Goal: Information Seeking & Learning: Learn about a topic

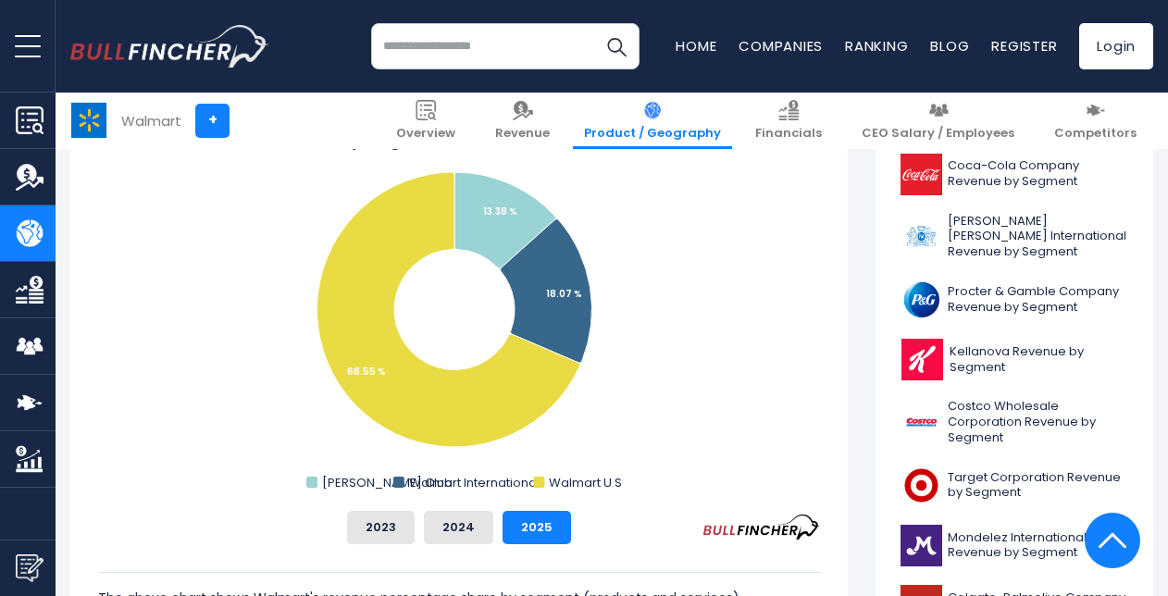
scroll to position [532, 0]
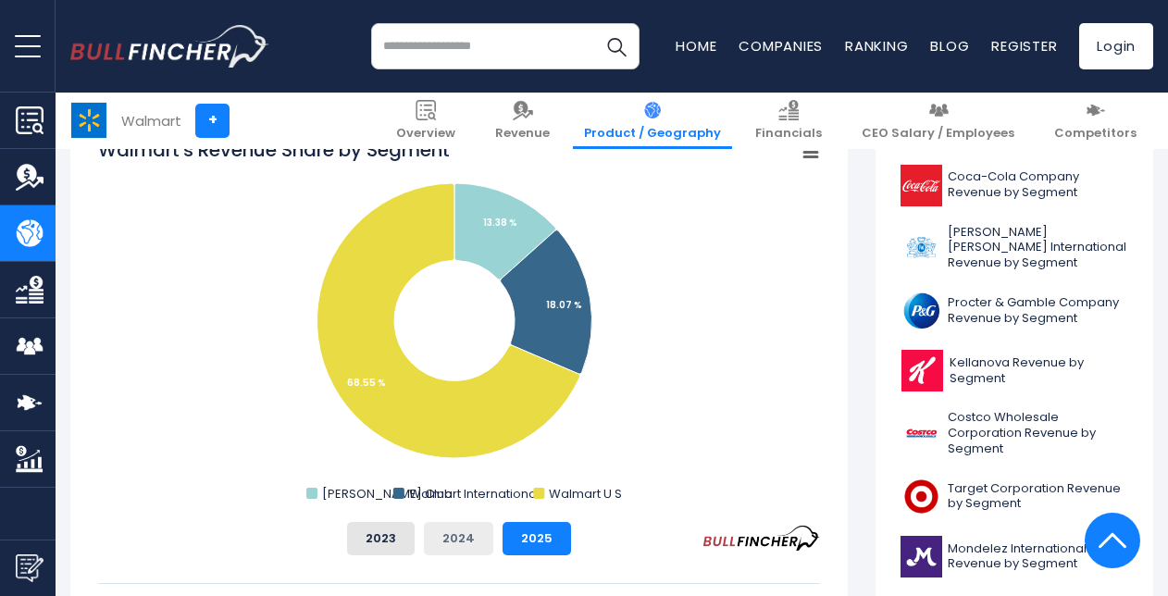
click at [469, 552] on button "2024" at bounding box center [458, 538] width 69 height 33
click at [535, 548] on button "2025" at bounding box center [537, 538] width 68 height 33
click at [461, 542] on button "2024" at bounding box center [458, 538] width 69 height 33
click at [529, 533] on button "2025" at bounding box center [537, 538] width 68 height 33
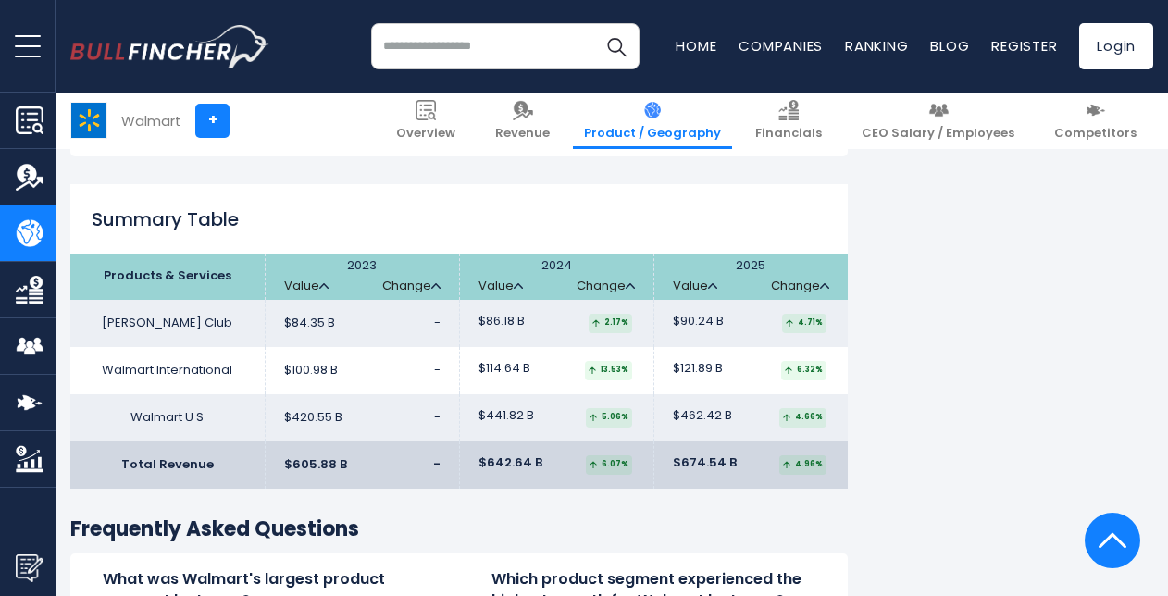
scroll to position [2858, 0]
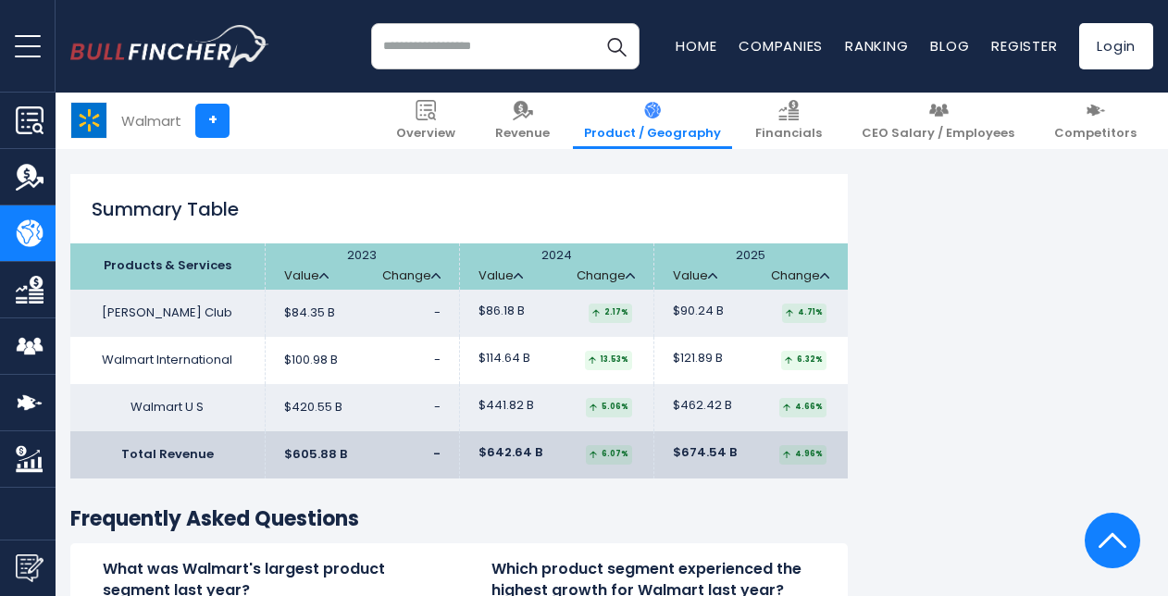
drag, startPoint x: 1165, startPoint y: 369, endPoint x: 1164, endPoint y: 383, distance: 13.9
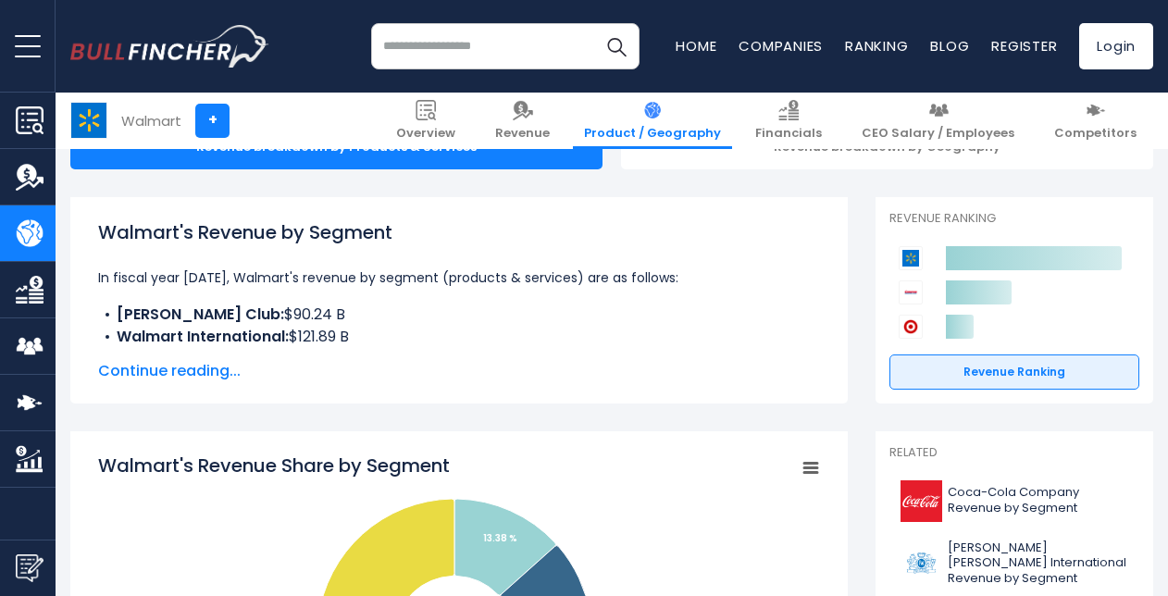
scroll to position [0, 0]
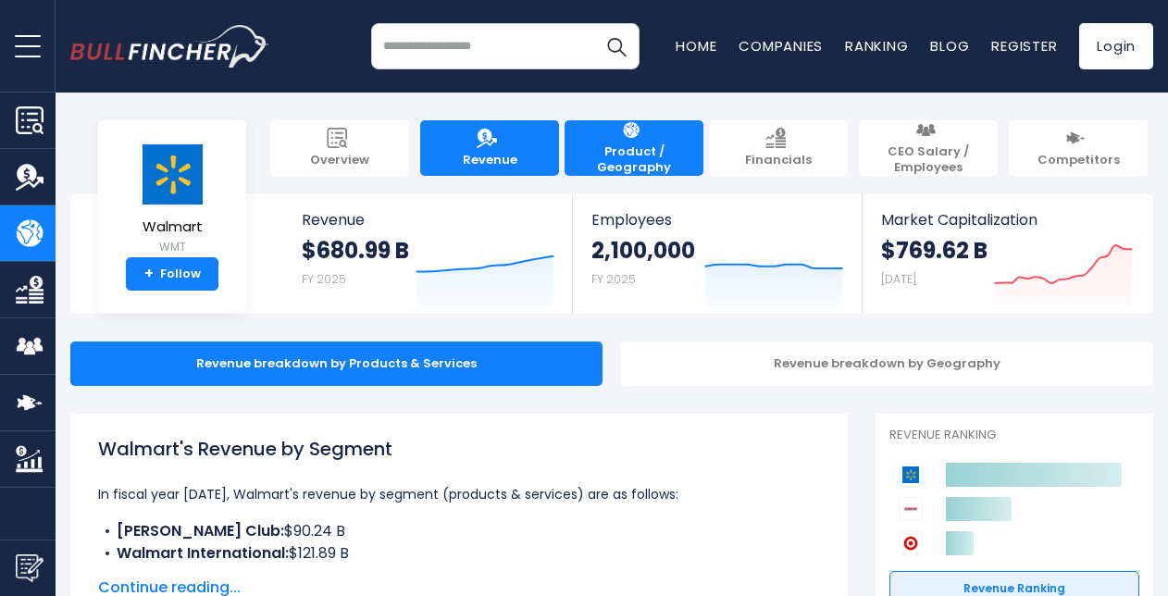
click at [494, 165] on span "Revenue" at bounding box center [490, 161] width 55 height 16
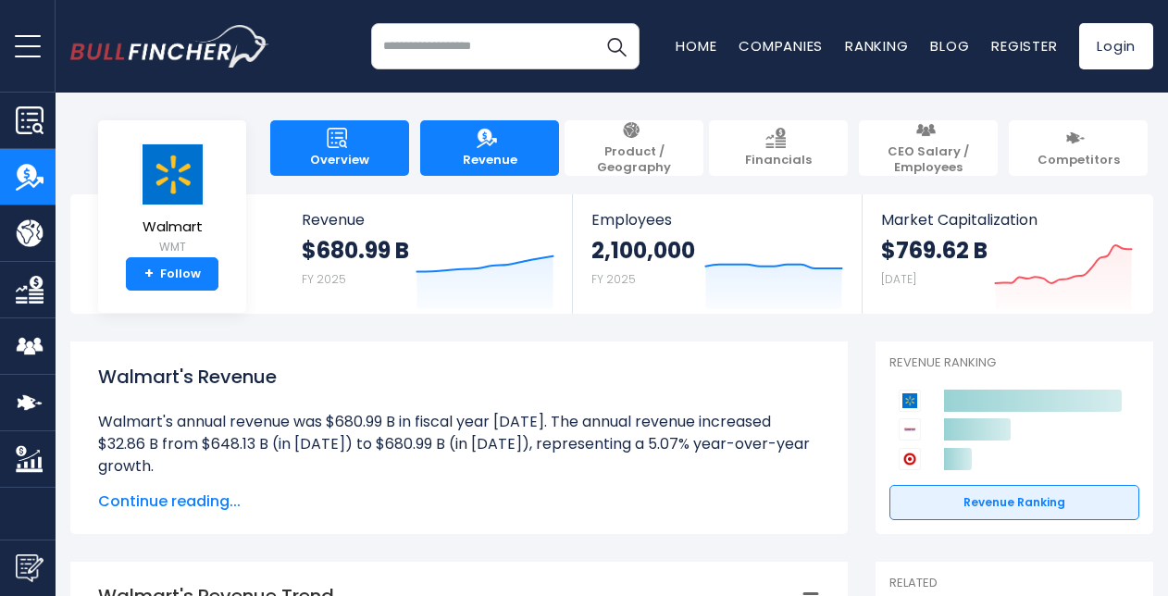
click at [327, 145] on img at bounding box center [337, 138] width 20 height 20
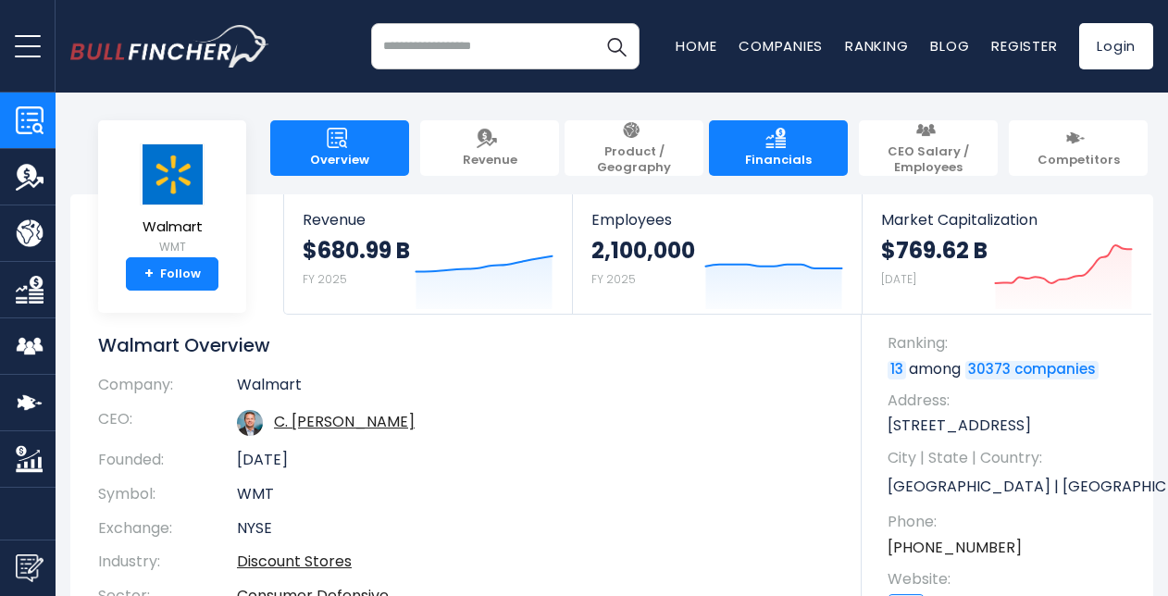
click at [765, 135] on link "Financials" at bounding box center [778, 148] width 139 height 56
